Goal: Information Seeking & Learning: Learn about a topic

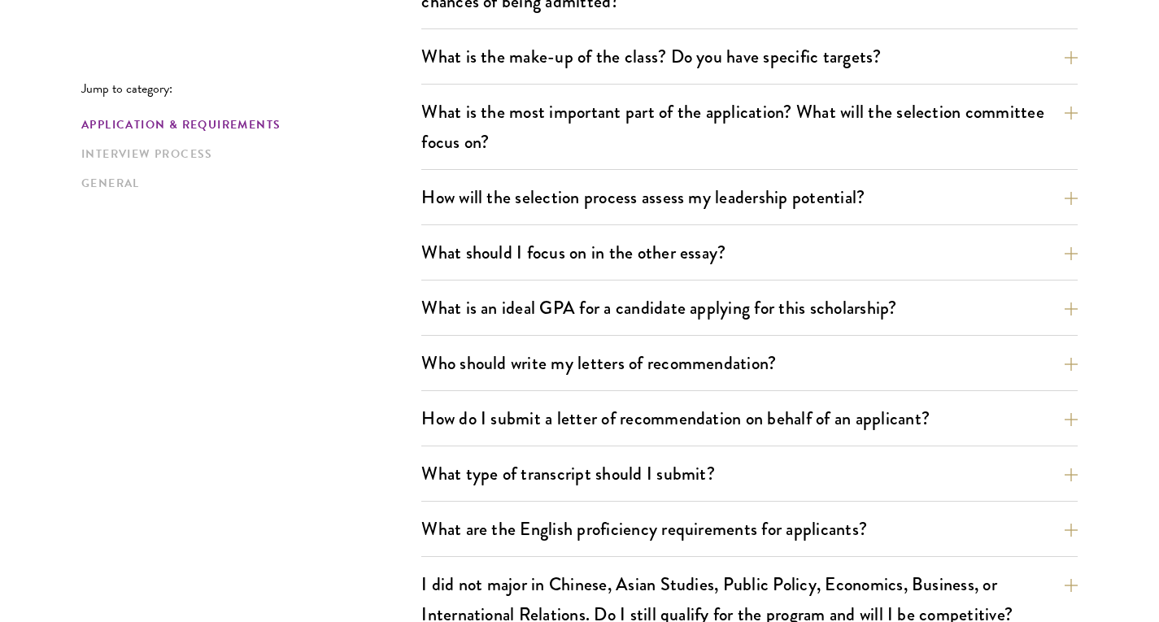
scroll to position [878, 0]
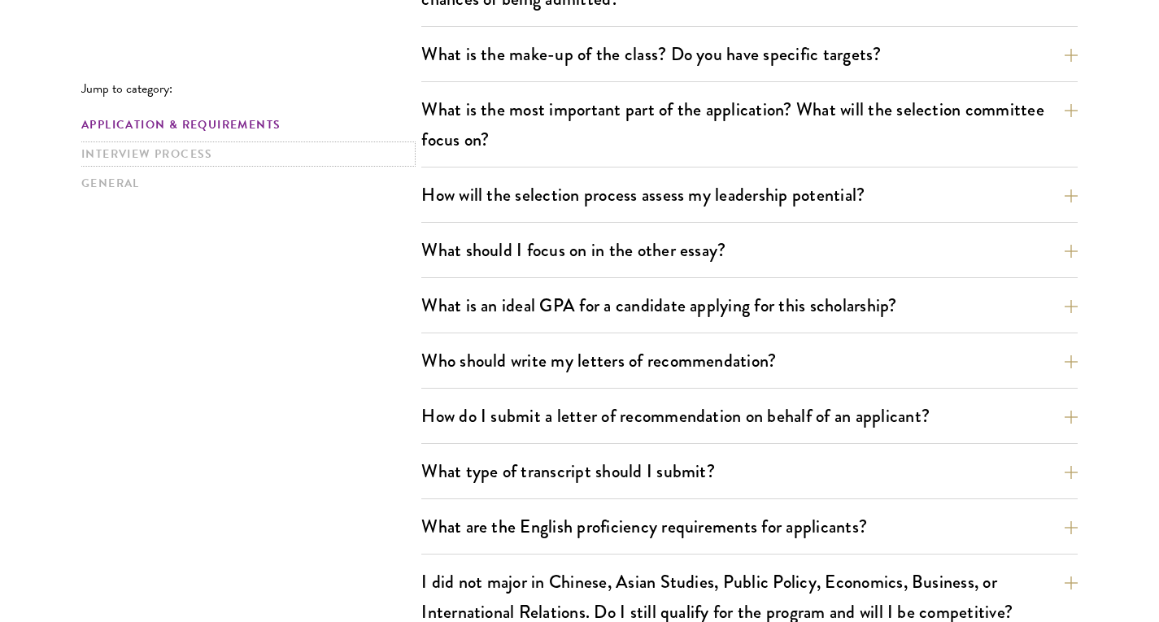
click at [129, 148] on link "Interview Process" at bounding box center [246, 154] width 330 height 17
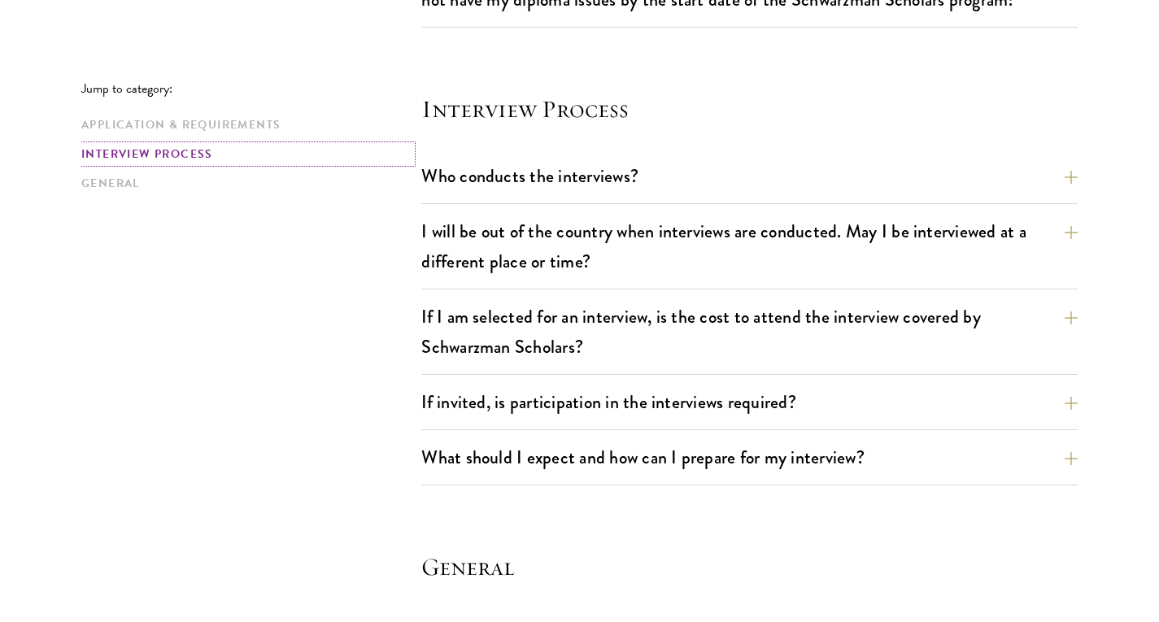
scroll to position [1813, 0]
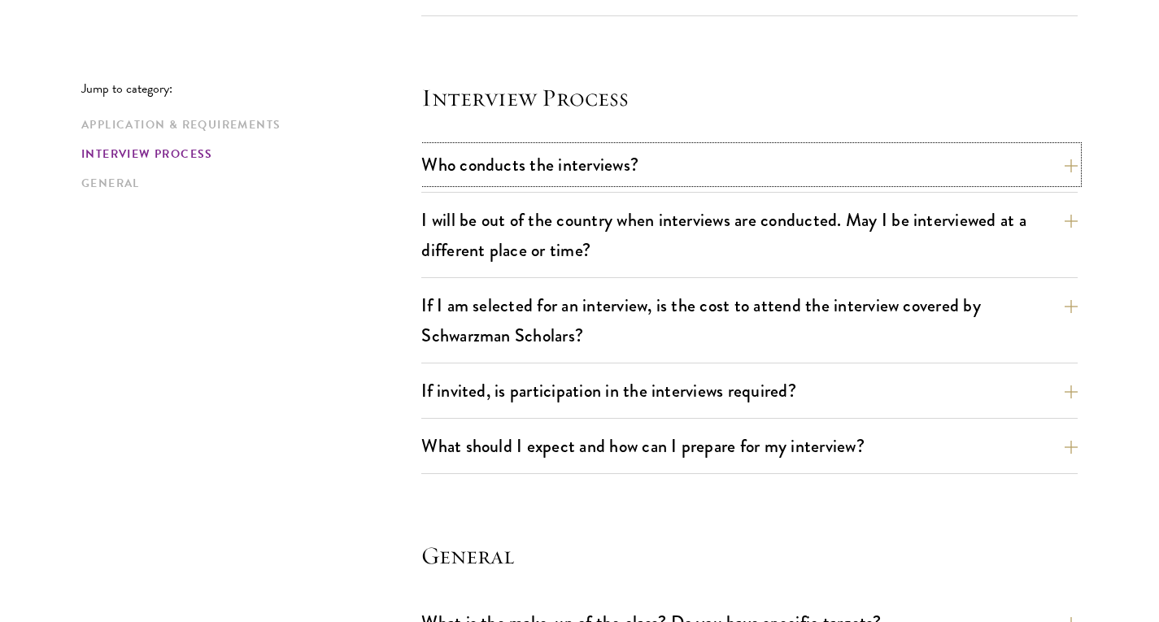
click at [443, 167] on button "Who conducts the interviews?" at bounding box center [749, 164] width 657 height 37
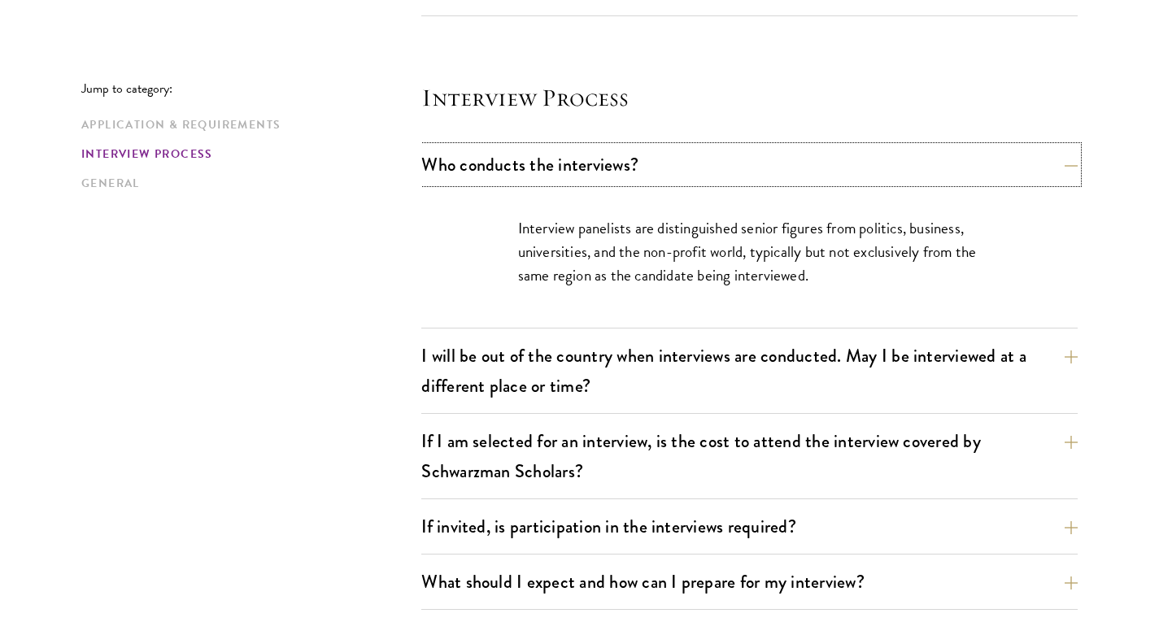
click at [477, 168] on button "Who conducts the interviews?" at bounding box center [749, 164] width 657 height 37
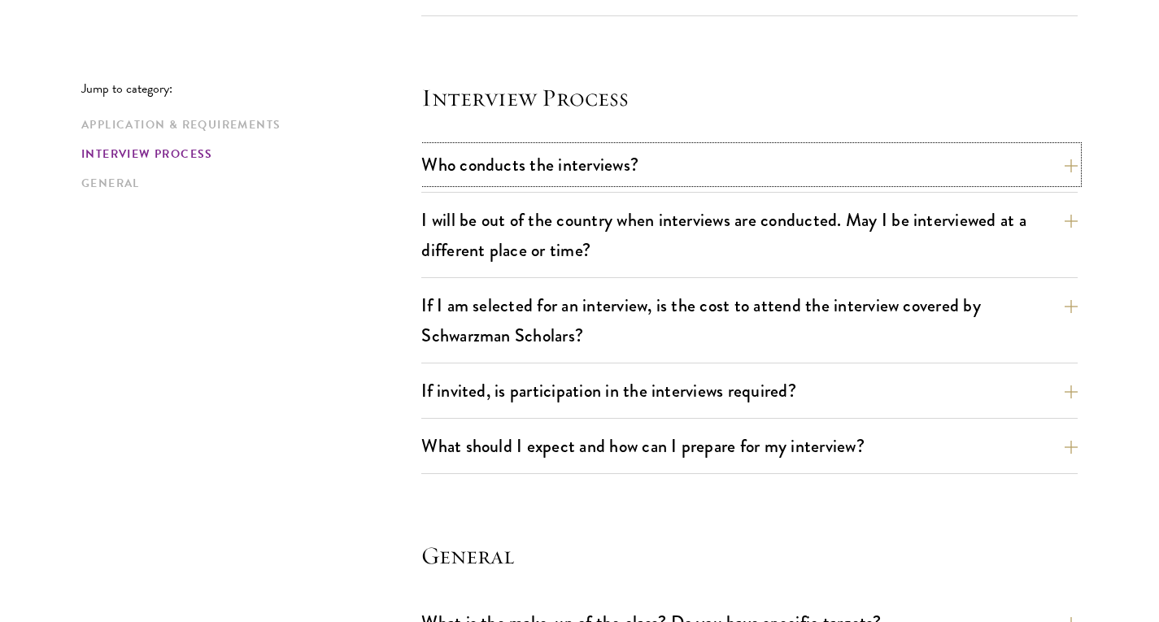
click at [471, 168] on button "Who conducts the interviews?" at bounding box center [749, 164] width 657 height 37
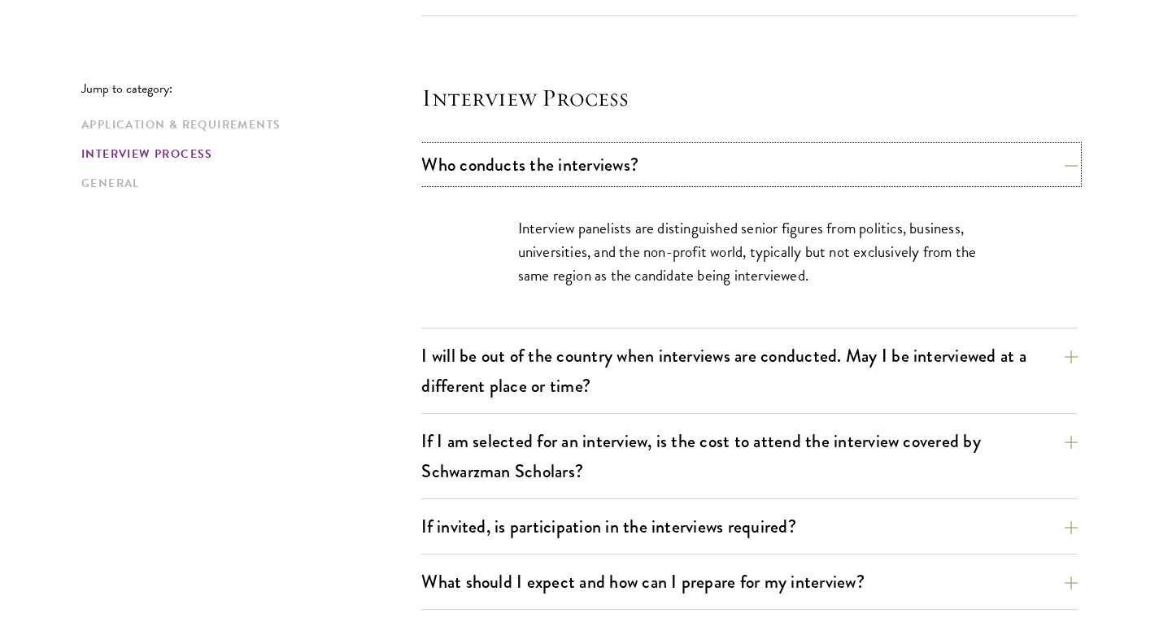
click at [472, 167] on button "Who conducts the interviews?" at bounding box center [749, 164] width 657 height 37
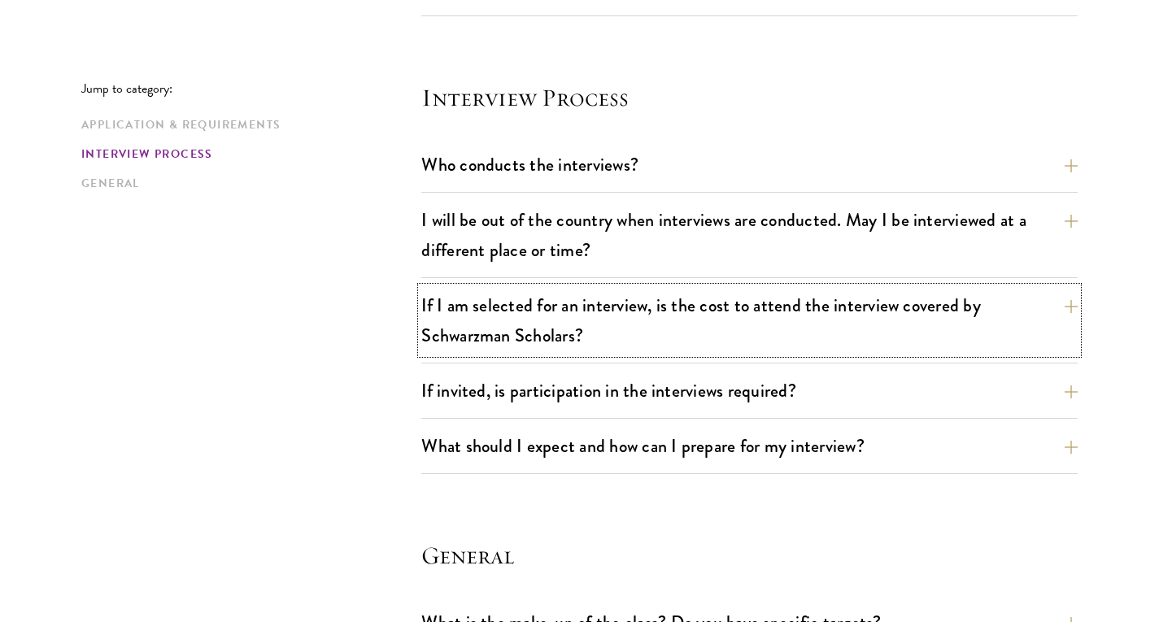
click at [500, 342] on button "If I am selected for an interview, is the cost to attend the interview covered …" at bounding box center [749, 320] width 657 height 67
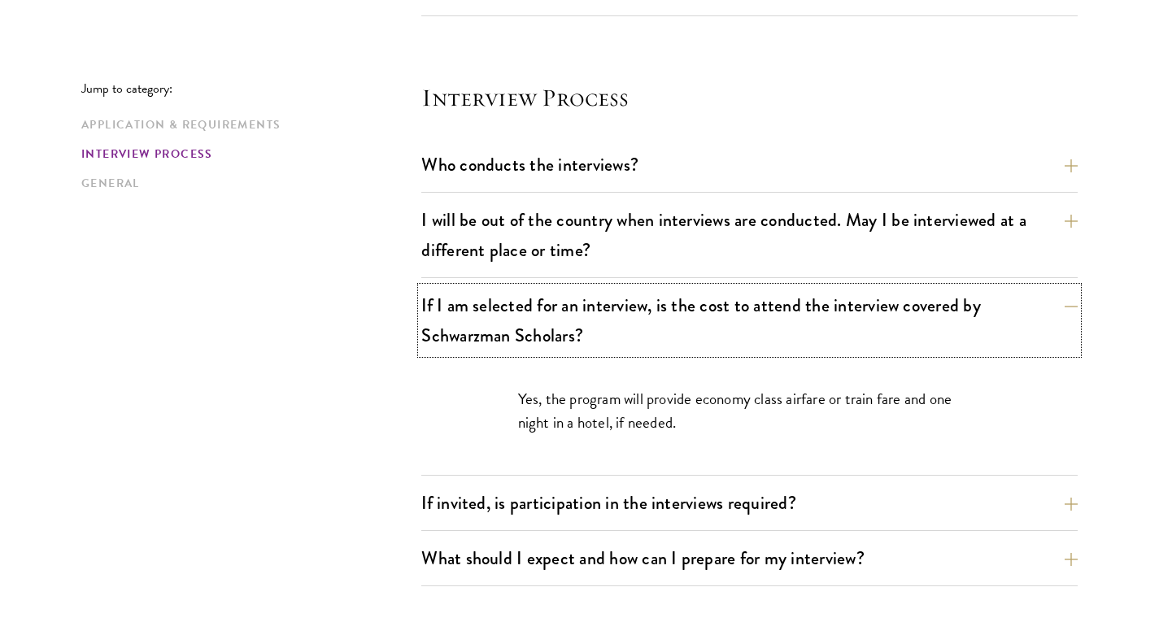
click at [500, 335] on button "If I am selected for an interview, is the cost to attend the interview covered …" at bounding box center [749, 320] width 657 height 67
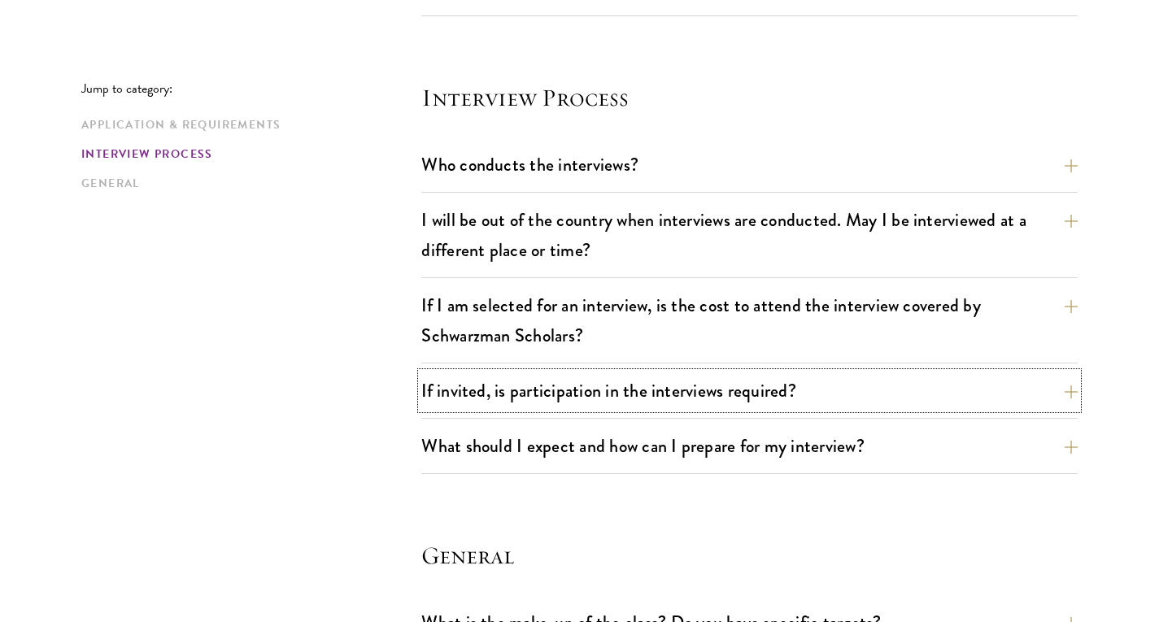
click at [504, 380] on button "If invited, is participation in the interviews required?" at bounding box center [749, 391] width 657 height 37
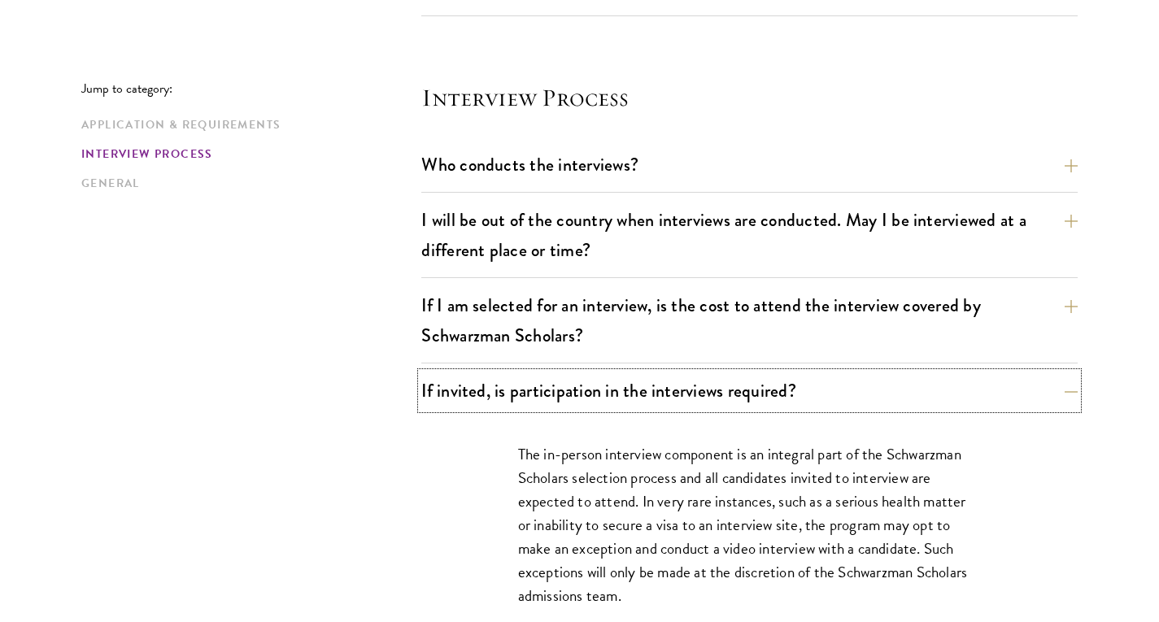
click at [504, 380] on button "If invited, is participation in the interviews required?" at bounding box center [749, 391] width 657 height 37
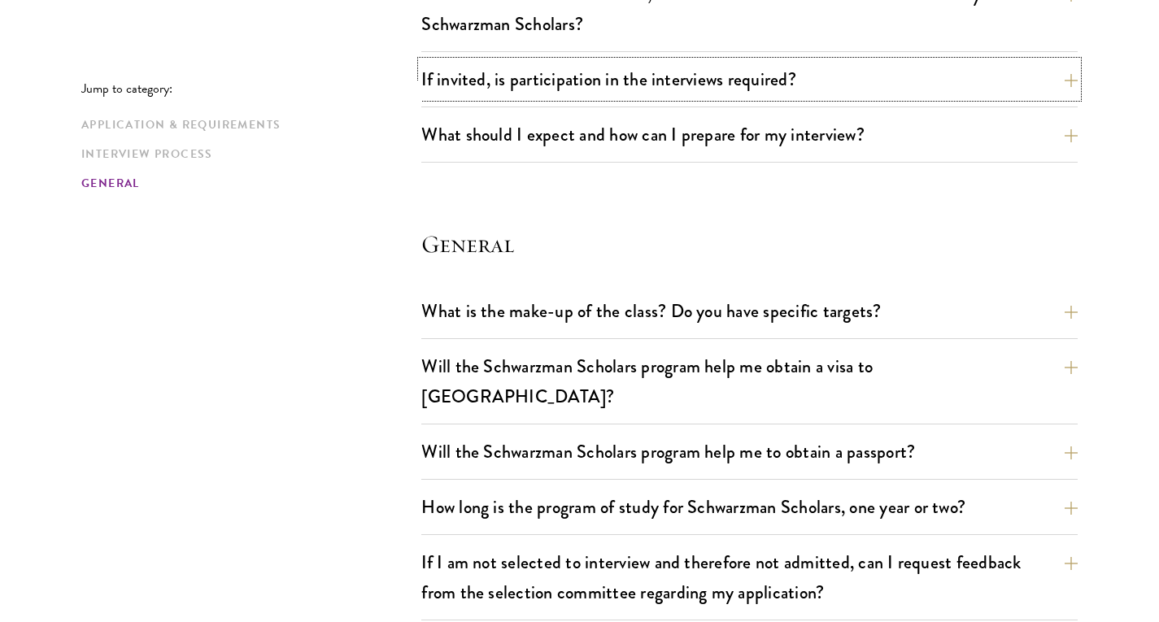
scroll to position [2126, 0]
click at [510, 381] on button "Will the Schwarzman Scholars program help me obtain a visa to China?" at bounding box center [749, 380] width 657 height 67
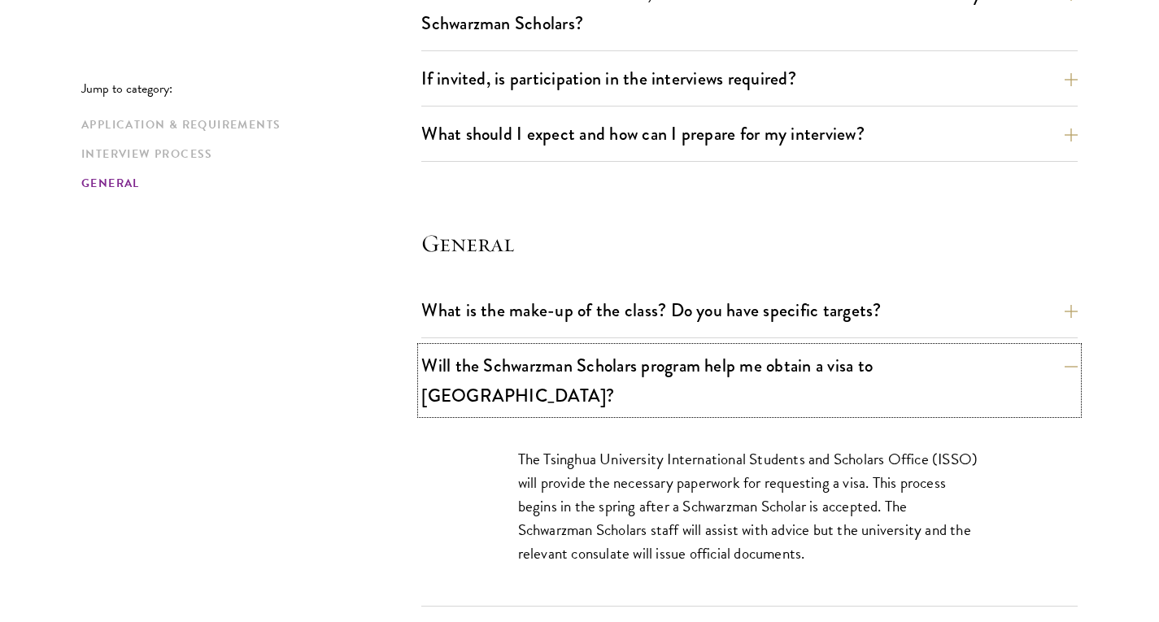
click at [510, 381] on button "Will the Schwarzman Scholars program help me obtain a visa to China?" at bounding box center [749, 380] width 657 height 67
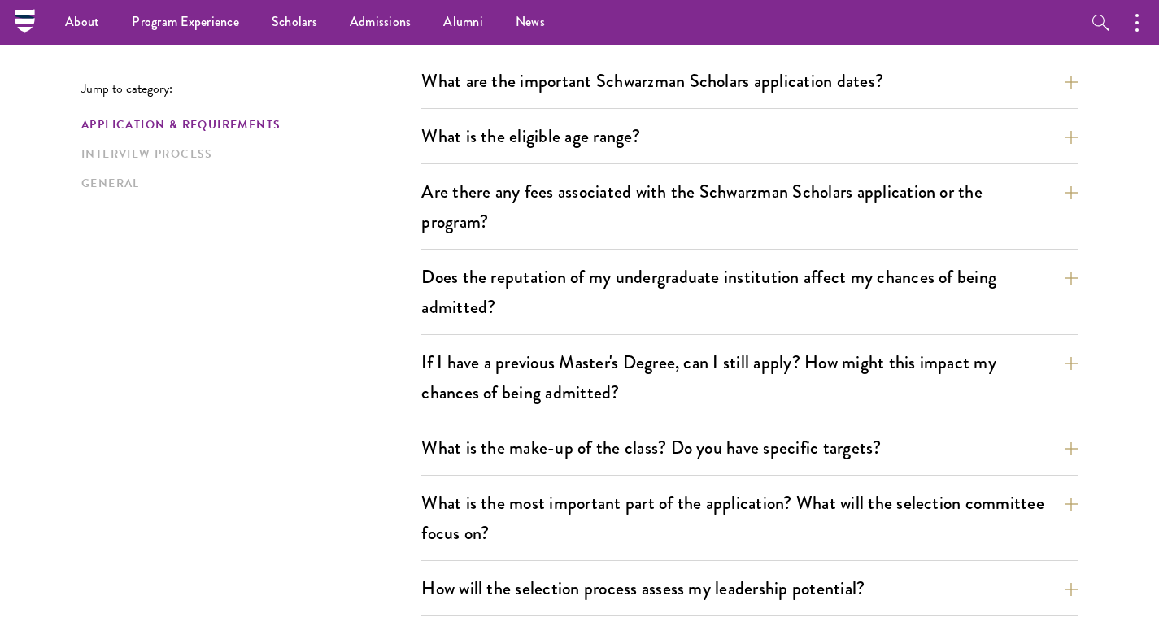
scroll to position [0, 0]
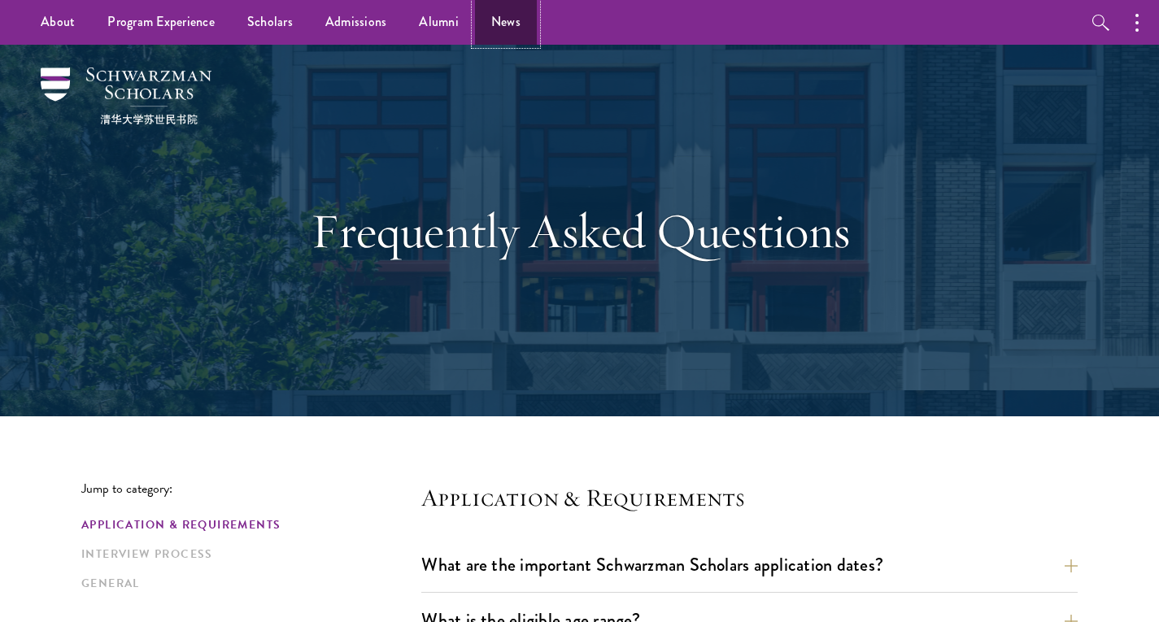
click at [496, 33] on link "News" at bounding box center [506, 22] width 62 height 45
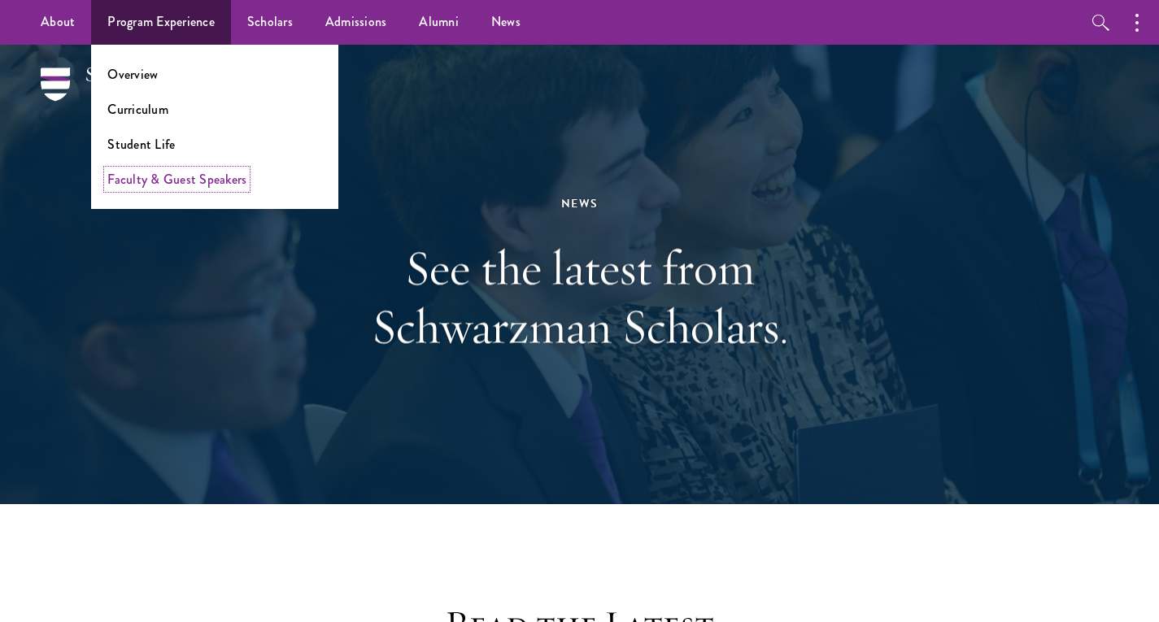
click at [201, 177] on link "Faculty & Guest Speakers" at bounding box center [176, 179] width 139 height 19
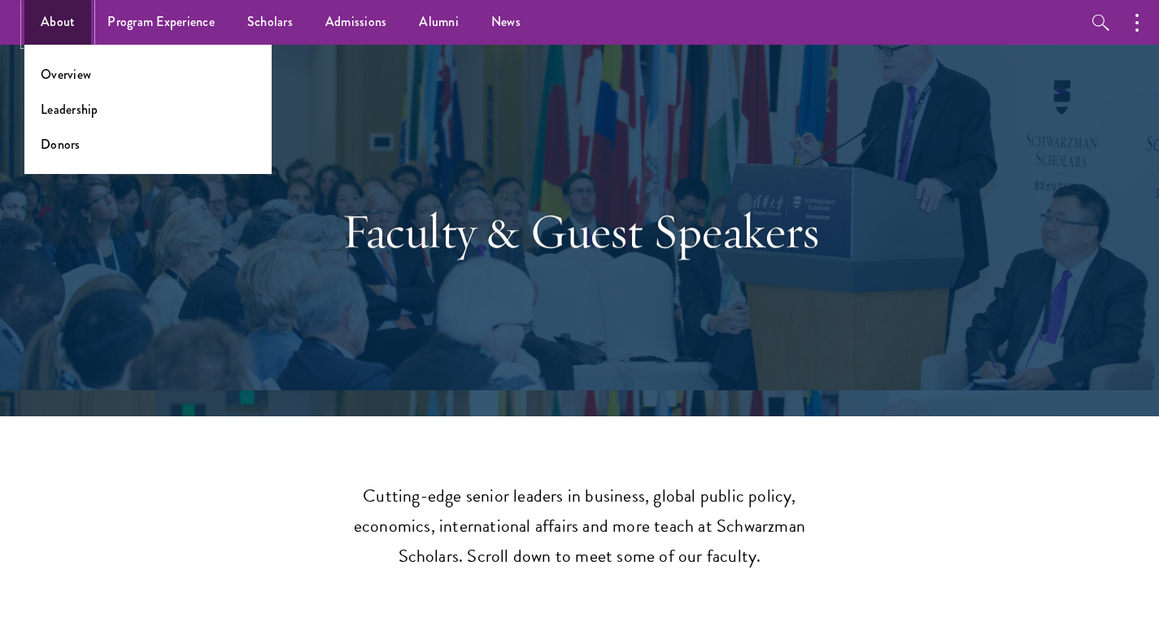
click at [63, 23] on link "About" at bounding box center [57, 22] width 67 height 45
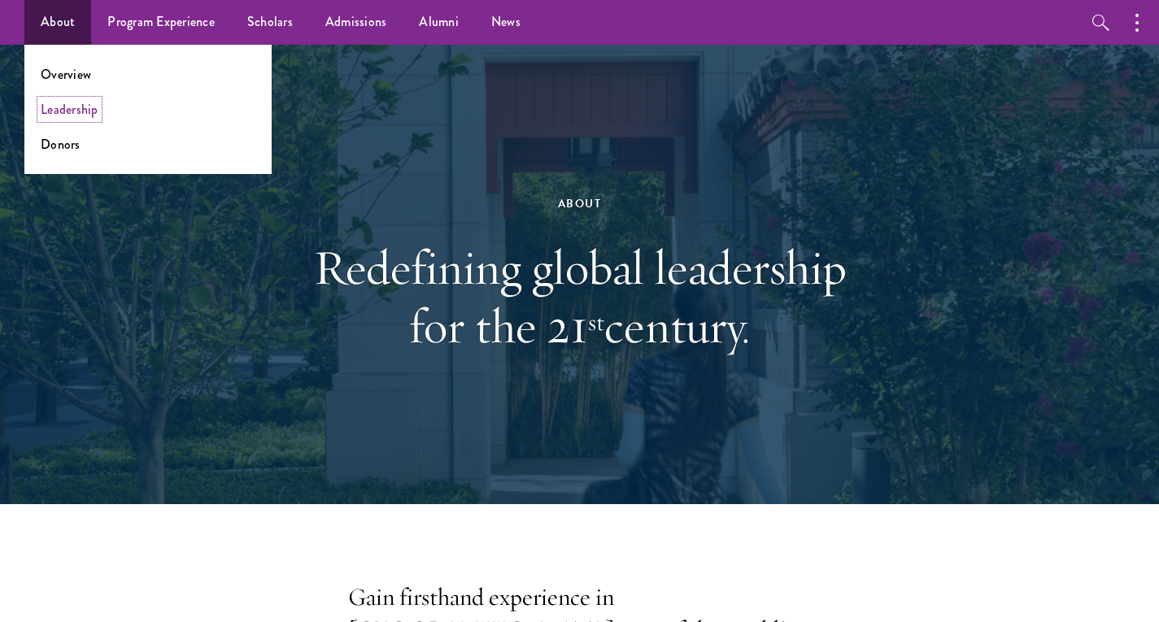
click at [78, 108] on link "Leadership" at bounding box center [70, 109] width 58 height 19
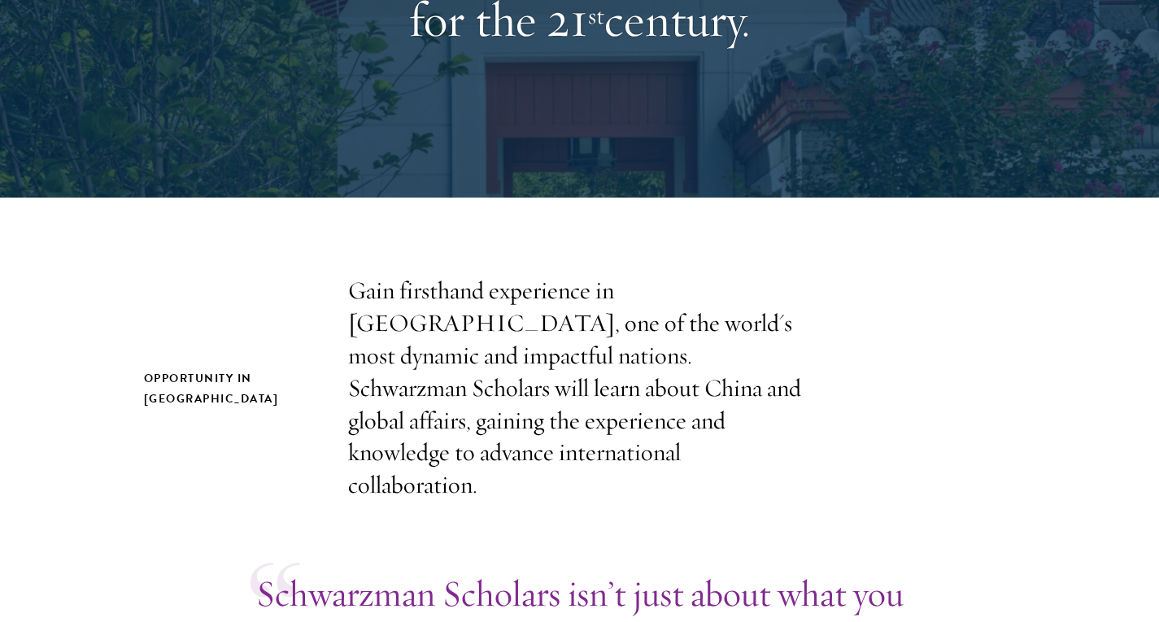
scroll to position [390, 0]
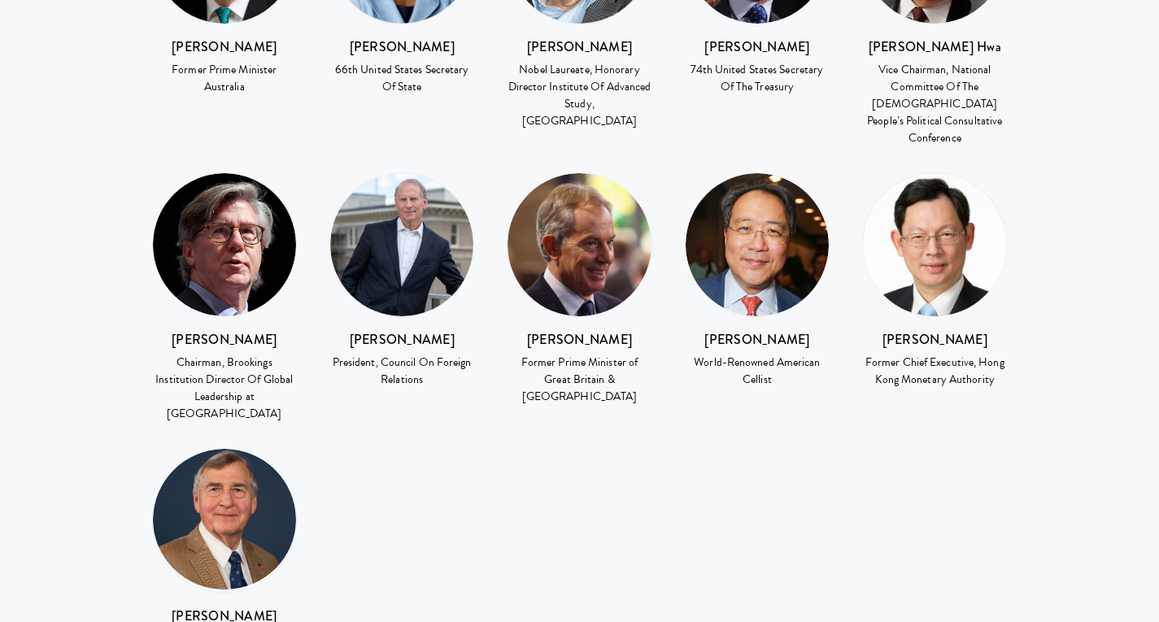
scroll to position [2534, 0]
